Goal: Task Accomplishment & Management: Manage account settings

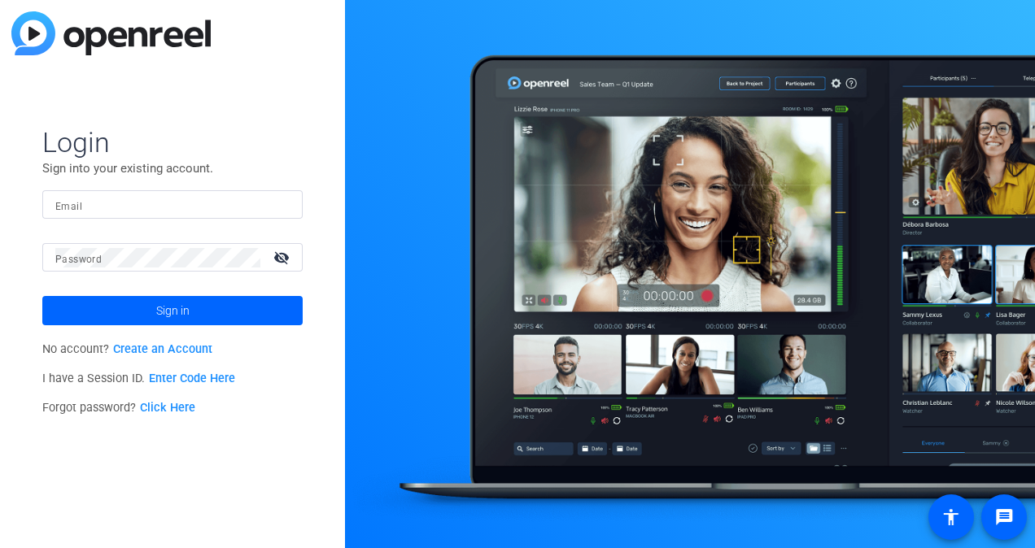
click at [151, 198] on input "Email" at bounding box center [172, 205] width 234 height 20
type input "nabil.ashour@fmr.com"
click at [277, 255] on mat-icon "visibility_off" at bounding box center [283, 258] width 39 height 24
click at [42, 296] on button "Sign in" at bounding box center [172, 310] width 260 height 29
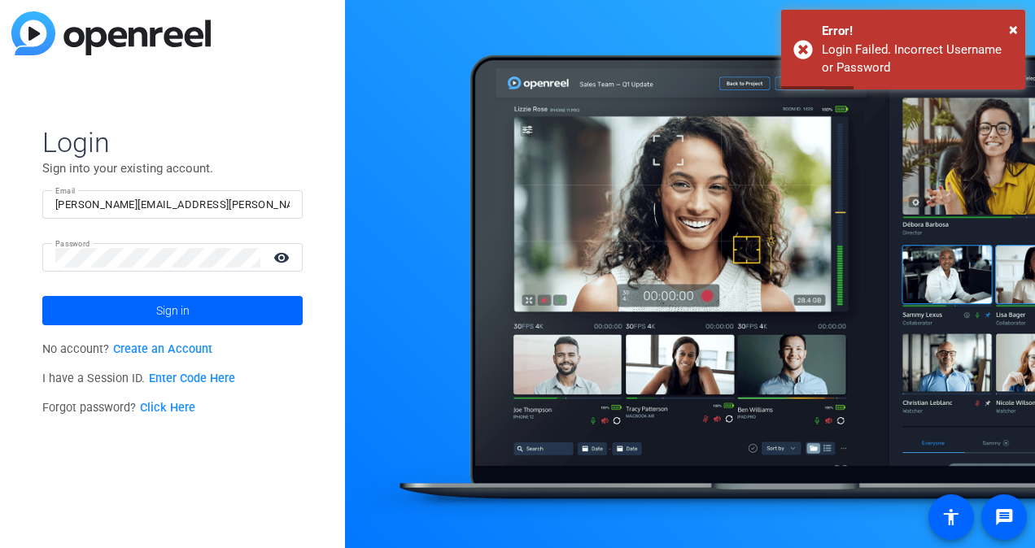
click at [175, 412] on link "Click Here" at bounding box center [167, 408] width 55 height 14
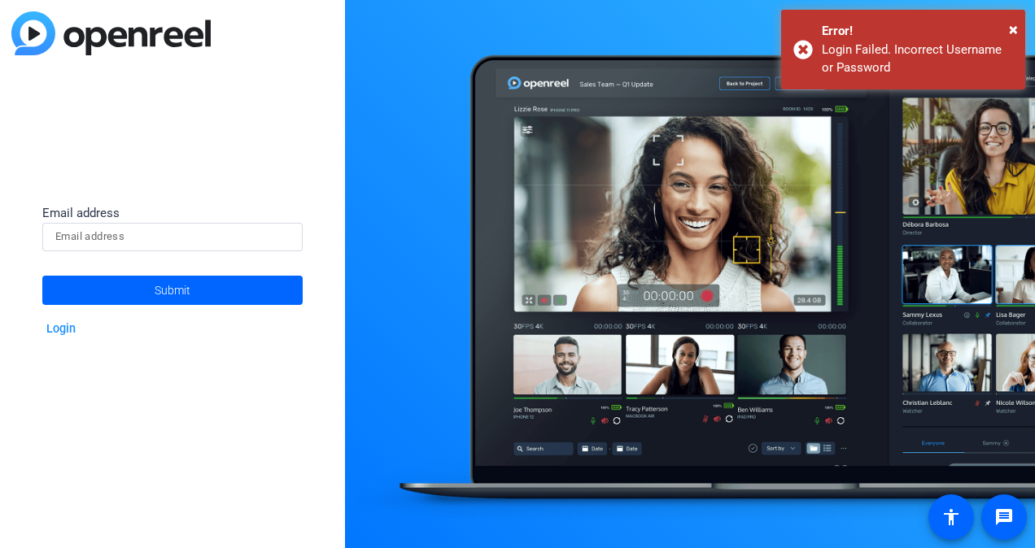
click at [208, 251] on div at bounding box center [172, 237] width 234 height 28
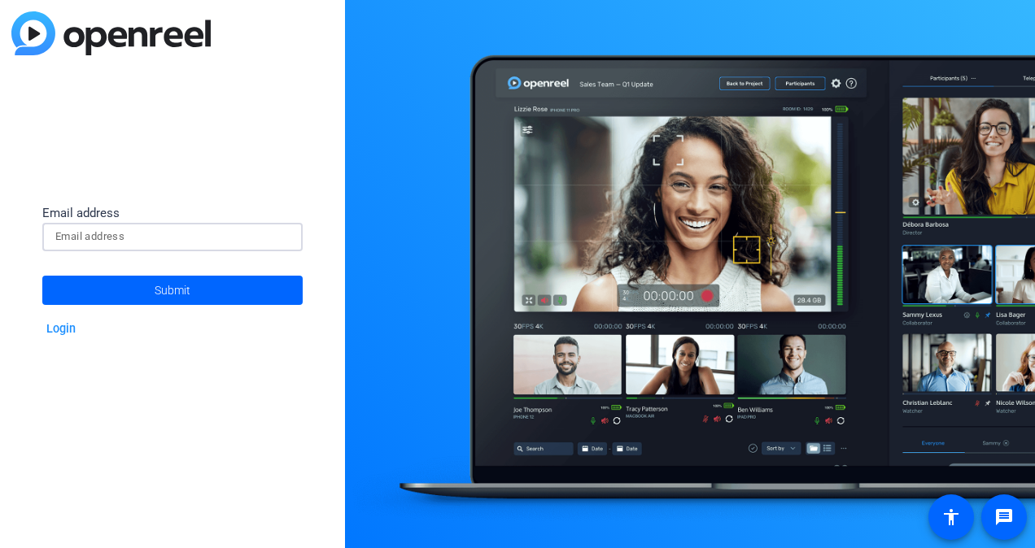
click at [233, 244] on input at bounding box center [172, 237] width 234 height 20
type input "[PERSON_NAME][EMAIL_ADDRESS][PERSON_NAME][DOMAIN_NAME]"
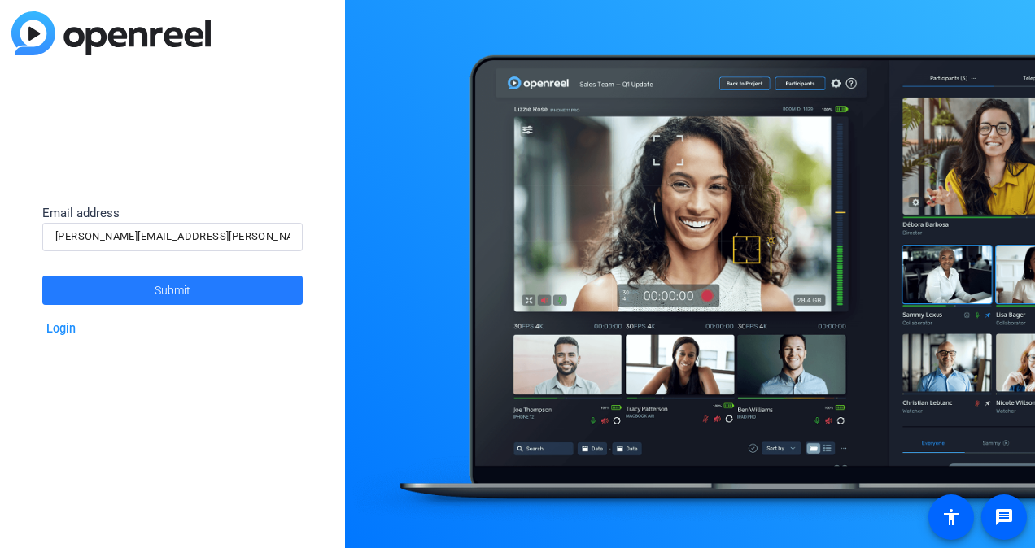
click at [212, 287] on span at bounding box center [172, 290] width 260 height 39
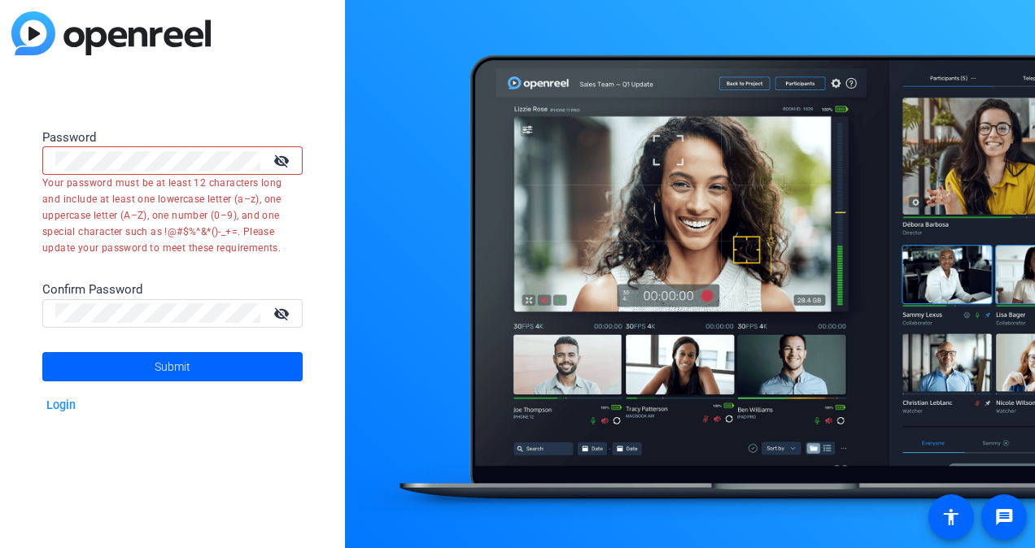
click at [290, 157] on mat-icon "visibility_off" at bounding box center [283, 161] width 39 height 24
click at [290, 157] on mat-icon "visibility" at bounding box center [283, 161] width 39 height 24
click at [290, 157] on mat-icon "visibility_off" at bounding box center [283, 161] width 39 height 24
click at [290, 157] on mat-icon "visibility" at bounding box center [283, 161] width 39 height 24
click at [290, 157] on mat-icon "visibility_off" at bounding box center [283, 161] width 39 height 24
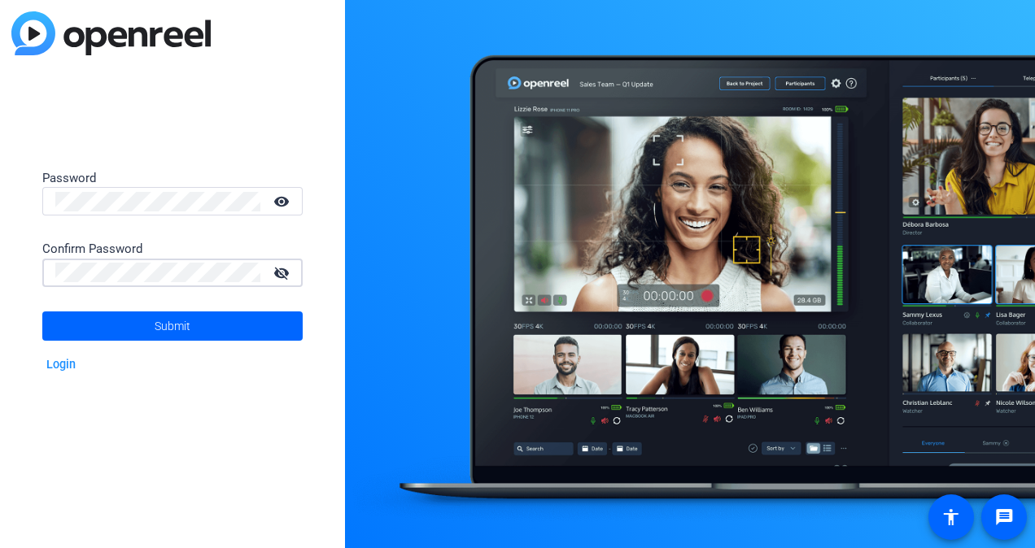
click at [42, 312] on button "Submit" at bounding box center [172, 326] width 260 height 29
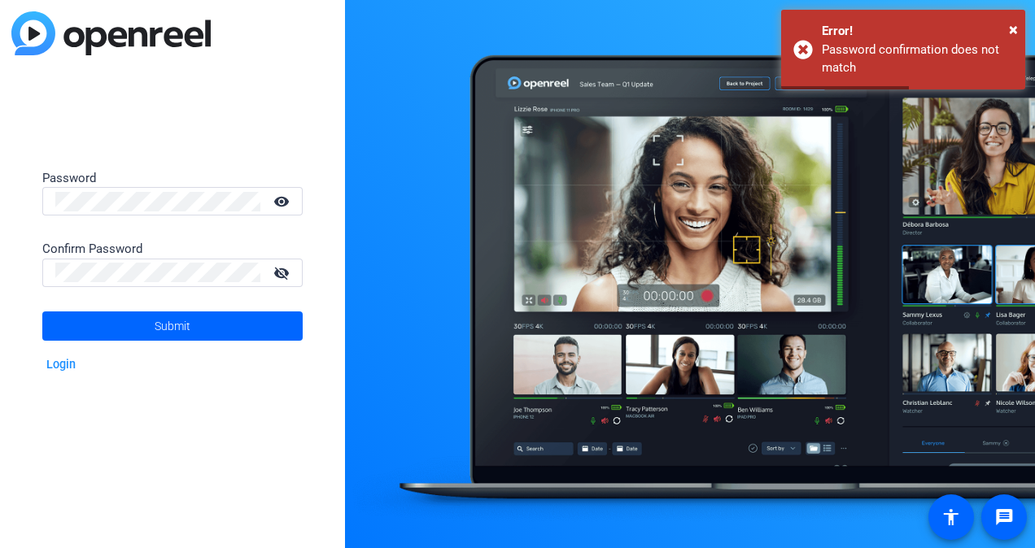
click at [281, 273] on mat-icon "visibility_off" at bounding box center [283, 273] width 39 height 24
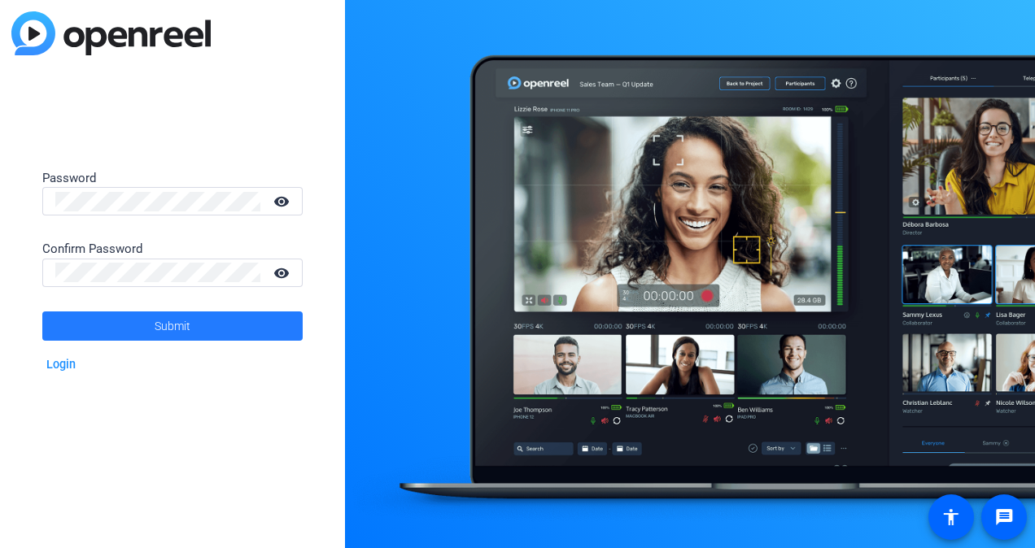
click at [216, 327] on span at bounding box center [172, 326] width 260 height 39
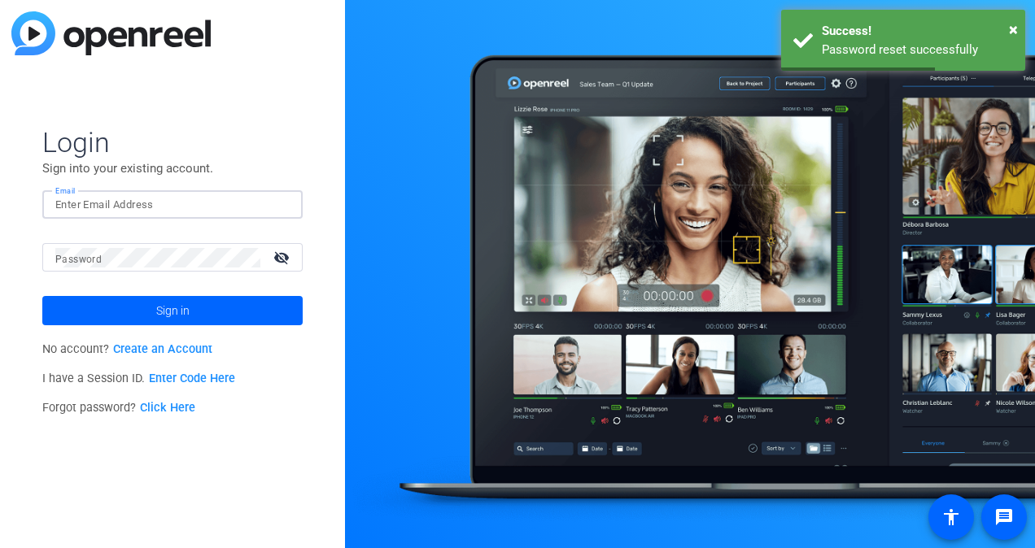
click at [246, 203] on input "Email" at bounding box center [172, 205] width 234 height 20
type input "[PERSON_NAME][EMAIL_ADDRESS][PERSON_NAME][DOMAIN_NAME]"
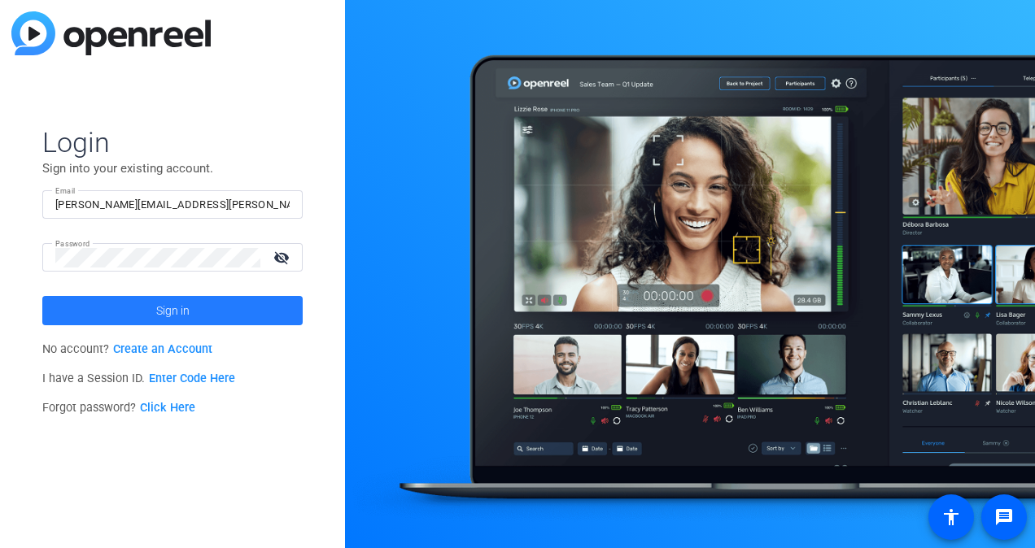
click at [174, 321] on span "Sign in" at bounding box center [172, 310] width 33 height 41
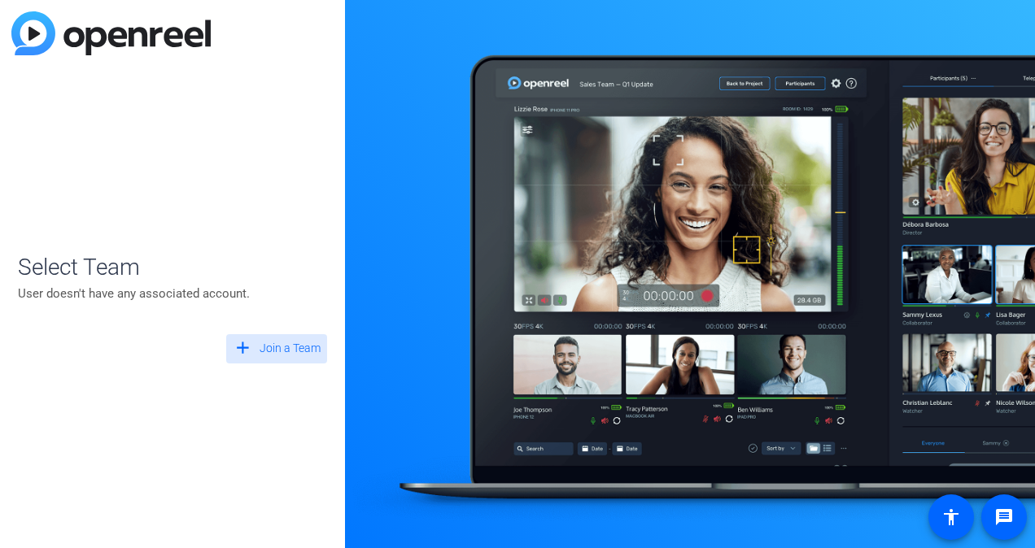
click at [317, 356] on span "Join a Team" at bounding box center [290, 348] width 61 height 17
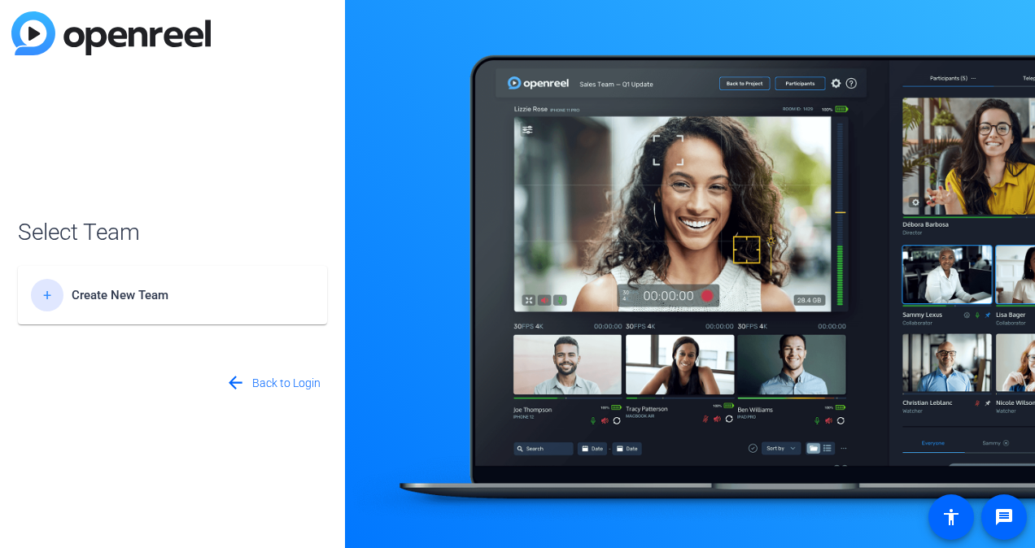
click at [215, 308] on div "+ Create New Team" at bounding box center [172, 295] width 283 height 33
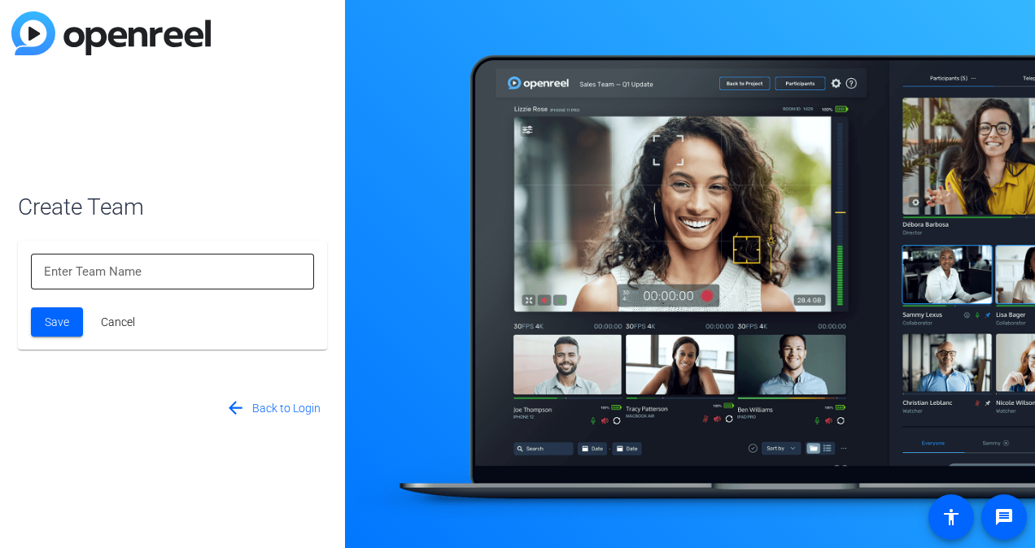
click at [231, 276] on input at bounding box center [172, 272] width 257 height 20
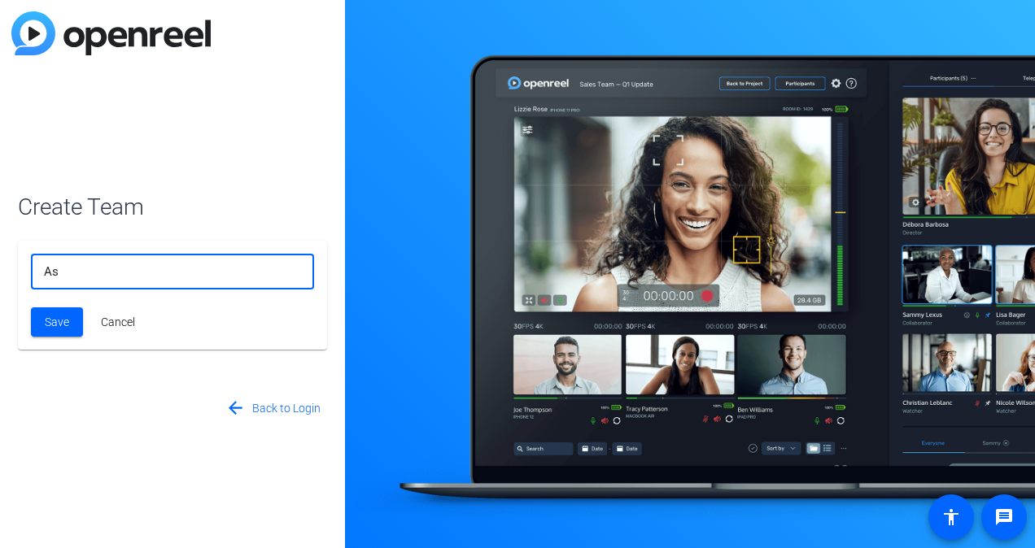
type input "A"
click at [45, 268] on input "Impact and Inclusion" at bounding box center [172, 272] width 257 height 20
type input "Social Impact and Inclusion"
click at [59, 329] on span "Save" at bounding box center [57, 322] width 24 height 17
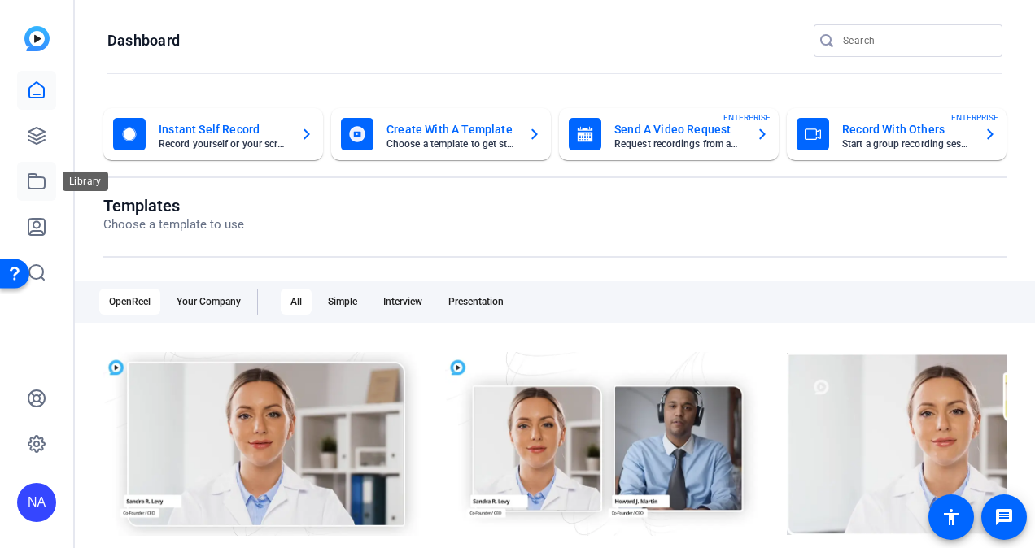
click at [40, 190] on icon at bounding box center [37, 182] width 20 height 20
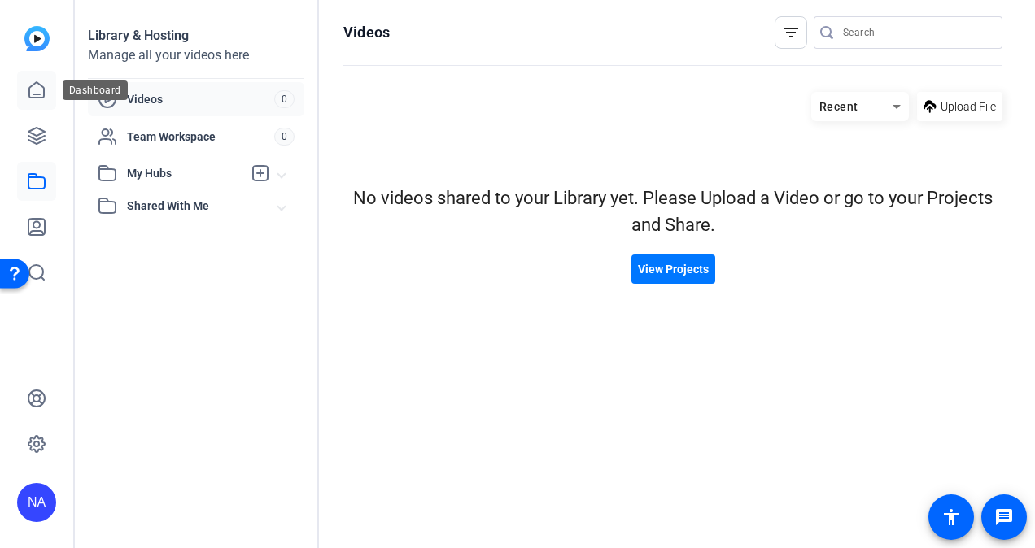
click at [36, 92] on icon at bounding box center [37, 91] width 20 height 20
